Goal: Find specific page/section: Find specific page/section

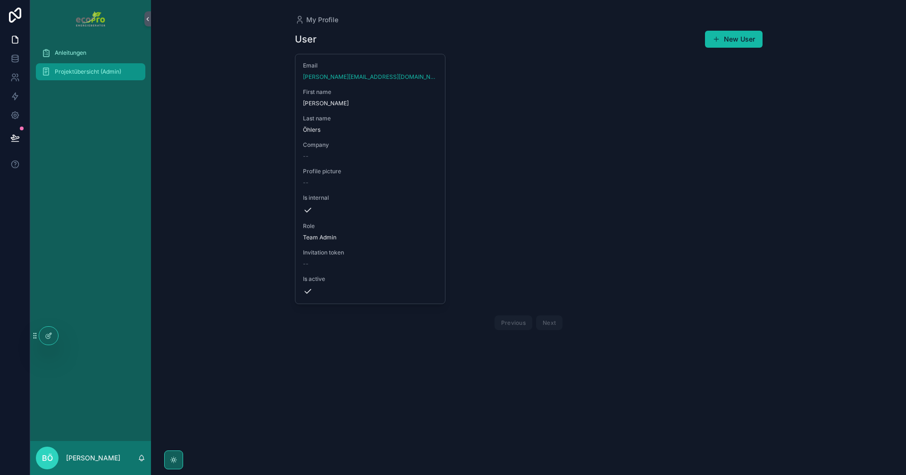
click at [78, 74] on span "Projektübersicht (Admin)" at bounding box center [88, 72] width 67 height 8
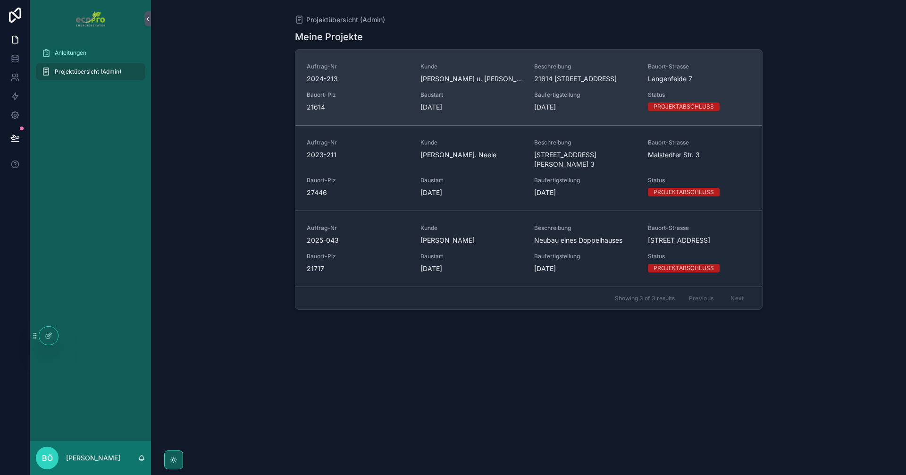
click at [381, 93] on span "Bauort-Plz" at bounding box center [358, 95] width 102 height 8
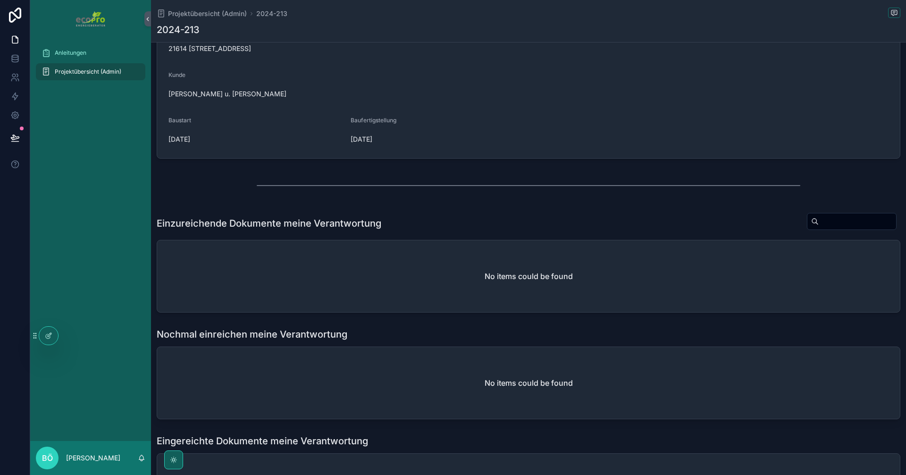
scroll to position [88, 0]
click at [73, 332] on div at bounding box center [69, 335] width 15 height 15
click at [68, 335] on icon at bounding box center [68, 334] width 2 height 2
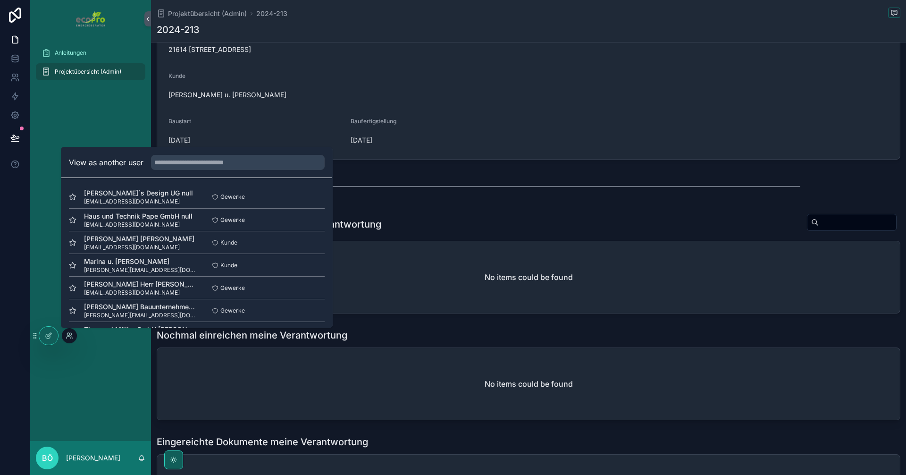
click at [123, 392] on div "Anleitungen Projektübersicht (Admin)" at bounding box center [90, 239] width 121 height 403
